Goal: Task Accomplishment & Management: Use online tool/utility

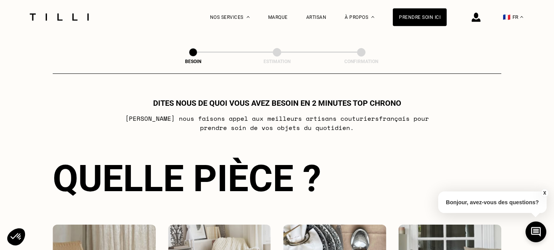
scroll to position [288, 0]
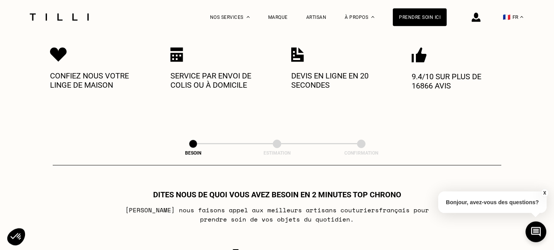
click at [542, 193] on button "X" at bounding box center [544, 193] width 8 height 8
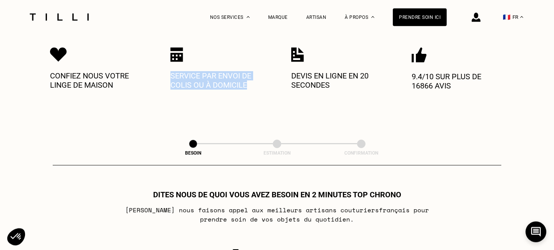
drag, startPoint x: 246, startPoint y: 85, endPoint x: 171, endPoint y: 75, distance: 74.8
click at [171, 75] on p "Service par envoi de colis ou à domicile" at bounding box center [216, 80] width 92 height 18
drag, startPoint x: 111, startPoint y: 83, endPoint x: 49, endPoint y: 77, distance: 63.0
click at [47, 77] on div "La Méthode Retoucherie Maroquinerie Broderie Cordonnerie Nos prix Nos services …" at bounding box center [277, 113] width 554 height 732
click at [56, 75] on p "Confiez nous votre linge de maison" at bounding box center [96, 80] width 92 height 18
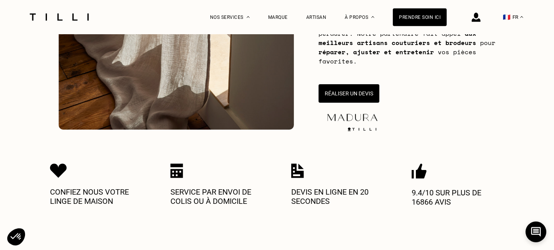
scroll to position [0, 0]
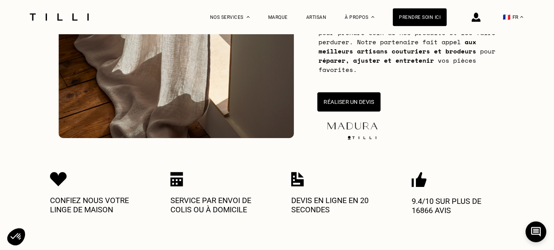
click at [363, 106] on button "Réaliser un devis" at bounding box center [348, 101] width 63 height 19
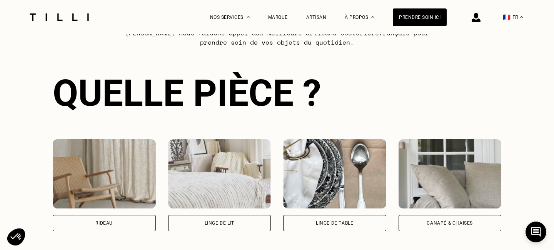
scroll to position [504, 0]
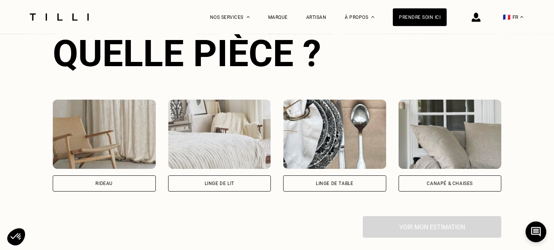
click at [110, 182] on div "Rideau" at bounding box center [103, 183] width 17 height 5
select select "FR"
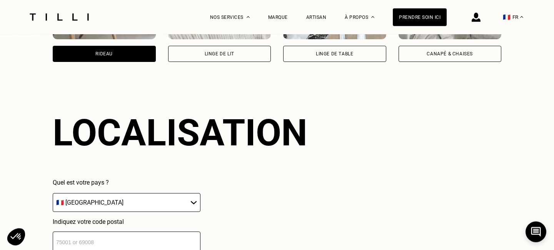
scroll to position [724, 0]
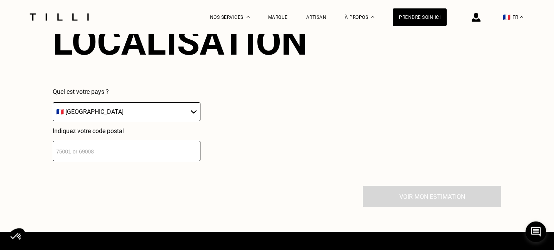
click at [178, 111] on select "🇩🇪 [GEOGRAPHIC_DATA] 🇦🇹 [GEOGRAPHIC_DATA] 🇧🇪 [GEOGRAPHIC_DATA] 🇧🇬 Bulgarie 🇨🇾 C…" at bounding box center [127, 111] width 148 height 19
click at [164, 159] on input "number" at bounding box center [127, 151] width 148 height 20
paste input "92340"
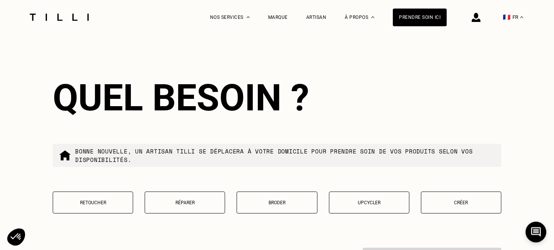
scroll to position [865, 0]
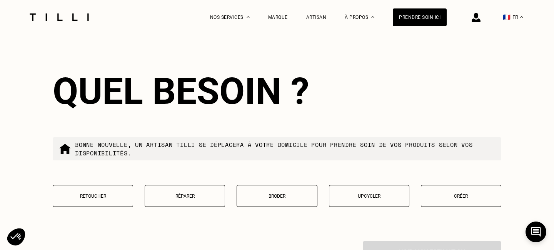
type input "92340"
